Goal: Browse casually: Explore the website without a specific task or goal

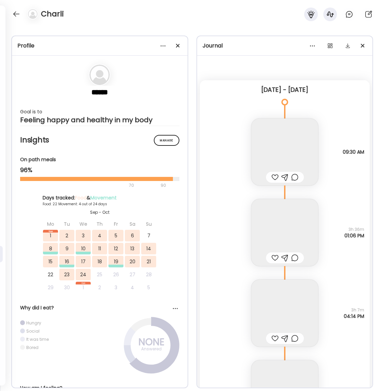
scroll to position [7283, 0]
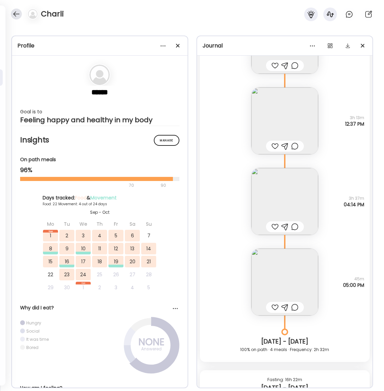
click at [17, 13] on div at bounding box center [16, 14] width 11 height 11
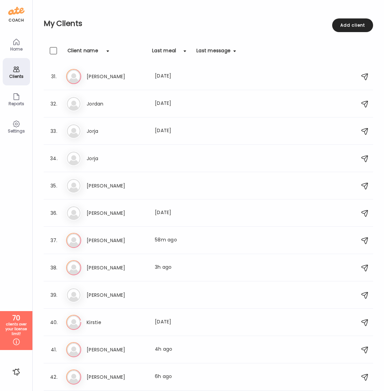
scroll to position [822, 0]
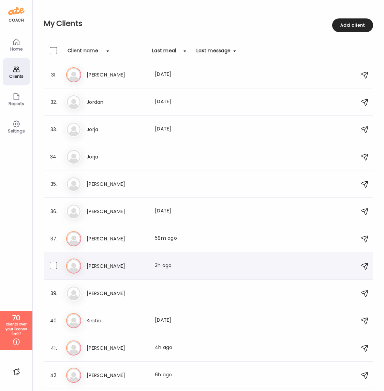
click at [104, 265] on h3 "[PERSON_NAME]" at bounding box center [117, 266] width 60 height 8
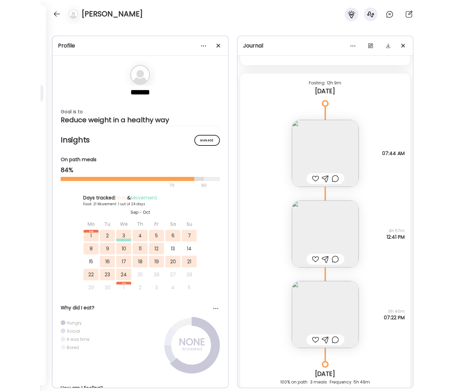
scroll to position [8584, 0]
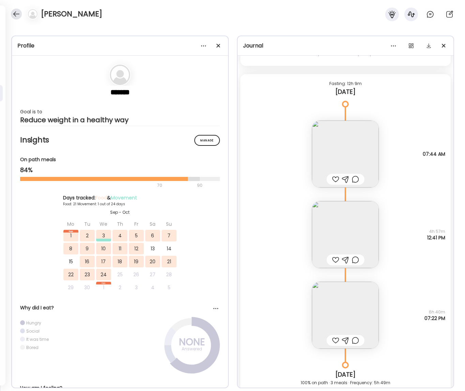
click at [15, 11] on div at bounding box center [16, 14] width 11 height 11
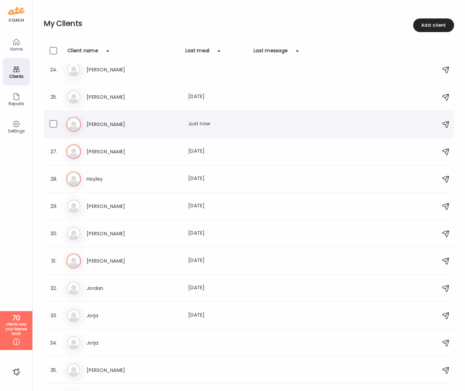
scroll to position [636, 0]
click at [93, 130] on div "Gi [PERSON_NAME] Last meal: Just now" at bounding box center [250, 124] width 368 height 15
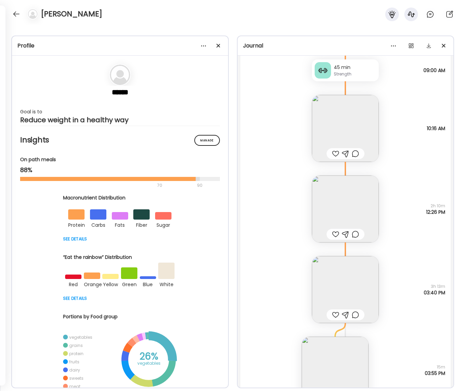
scroll to position [13341, 0]
click at [348, 293] on img at bounding box center [345, 290] width 67 height 67
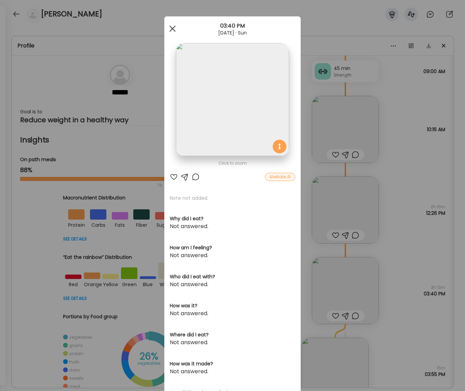
click at [172, 30] on div at bounding box center [173, 29] width 14 height 14
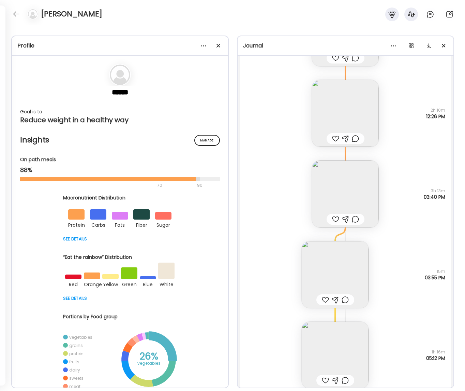
scroll to position [13438, 0]
click at [334, 272] on img at bounding box center [335, 273] width 67 height 67
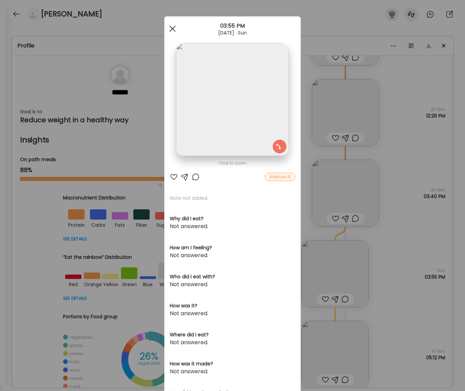
click at [173, 25] on div at bounding box center [173, 29] width 14 height 14
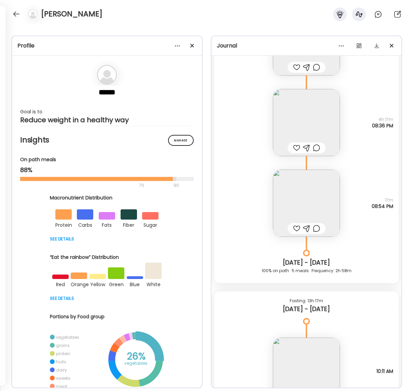
scroll to position [11912, 0]
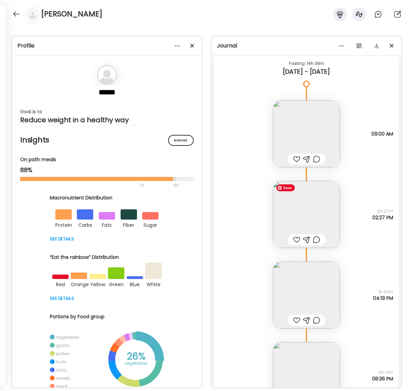
click at [310, 211] on img at bounding box center [306, 214] width 67 height 67
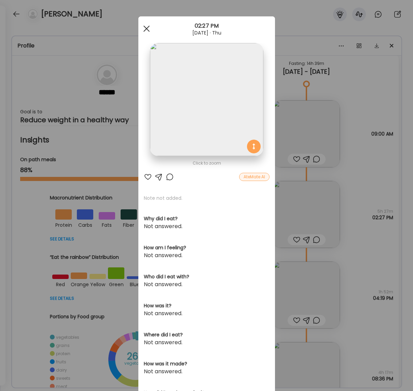
click at [145, 29] on span at bounding box center [146, 29] width 6 height 6
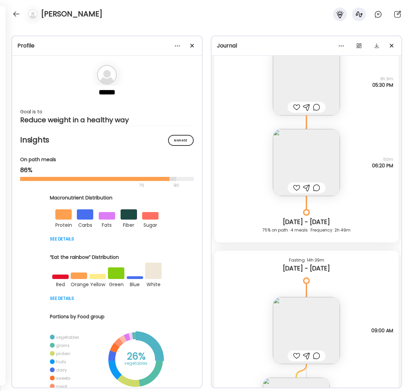
scroll to position [11626, 0]
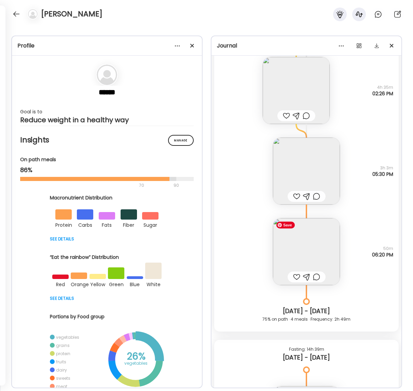
click at [311, 255] on img at bounding box center [306, 251] width 67 height 67
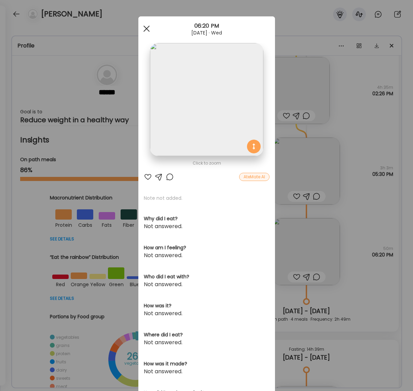
click at [141, 30] on div at bounding box center [147, 29] width 14 height 14
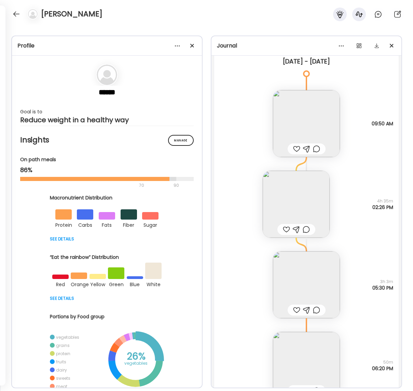
scroll to position [11410, 0]
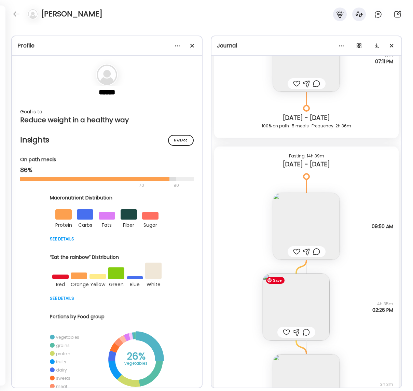
click at [289, 304] on img at bounding box center [295, 306] width 67 height 67
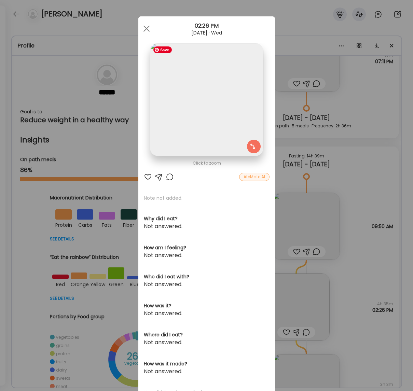
scroll to position [1, 0]
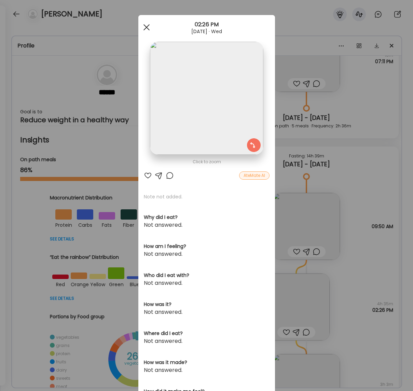
click at [144, 29] on span at bounding box center [146, 27] width 6 height 6
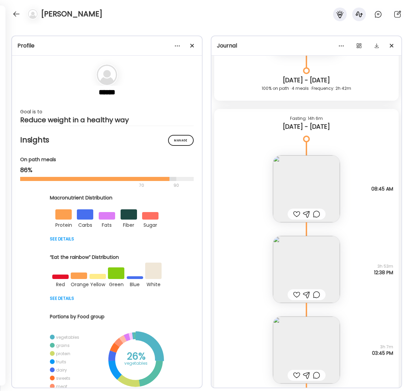
scroll to position [10946, 0]
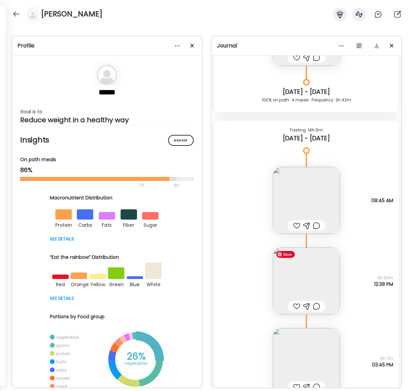
click at [311, 284] on img at bounding box center [306, 280] width 67 height 67
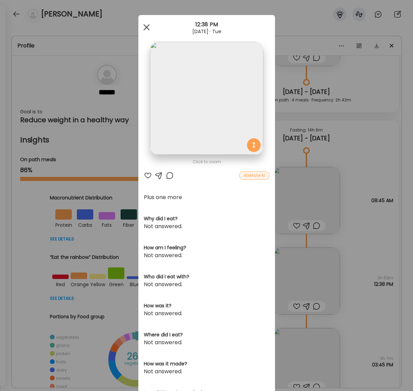
click at [146, 27] on span at bounding box center [146, 27] width 6 height 6
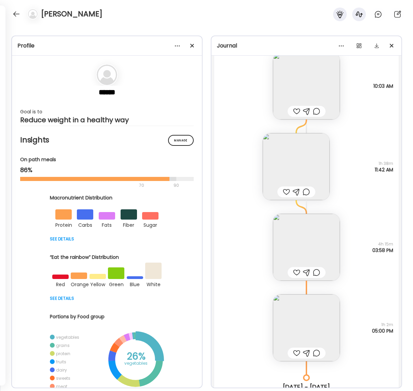
scroll to position [9693, 0]
